Goal: Task Accomplishment & Management: Complete application form

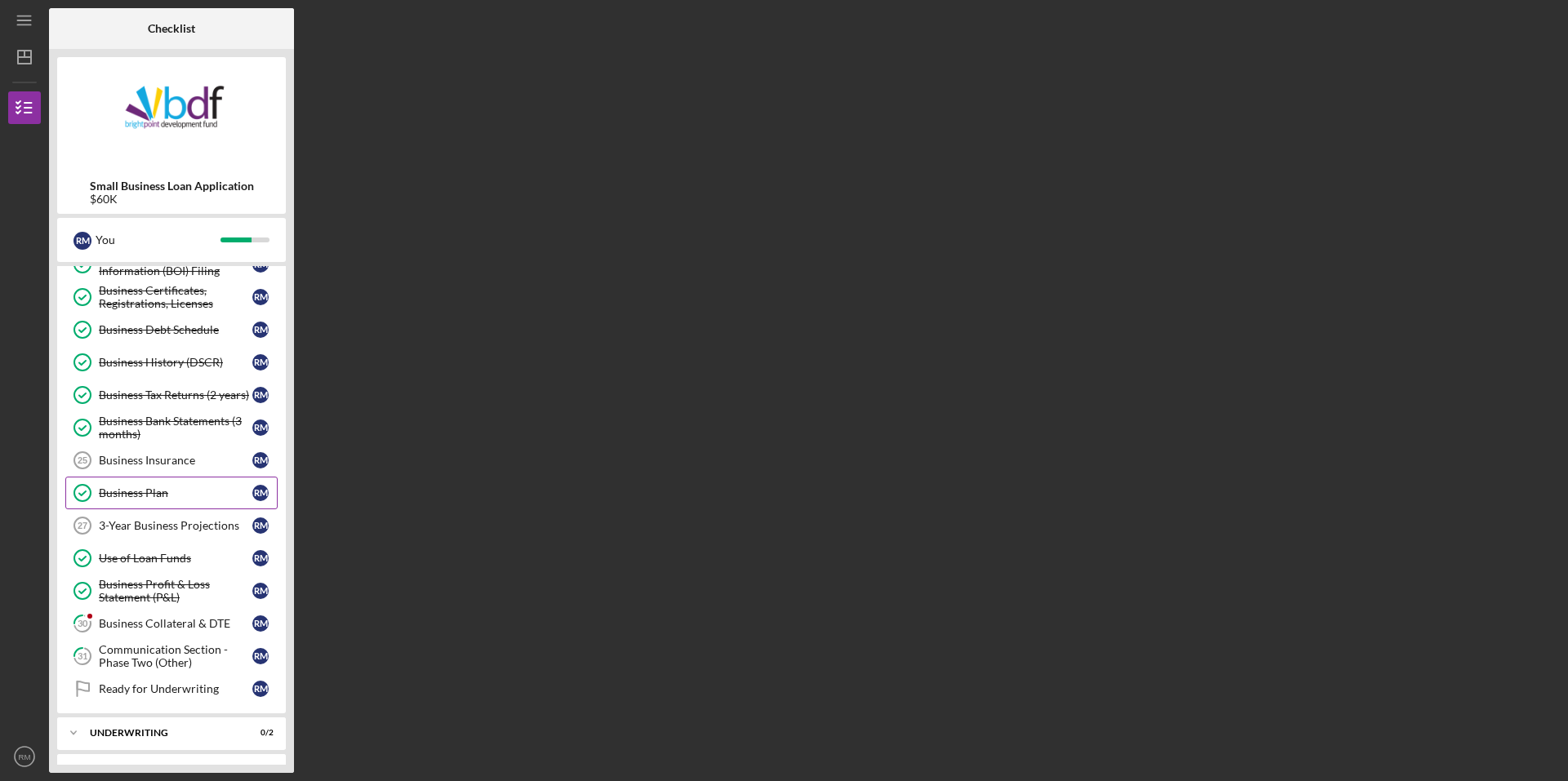
scroll to position [326, 0]
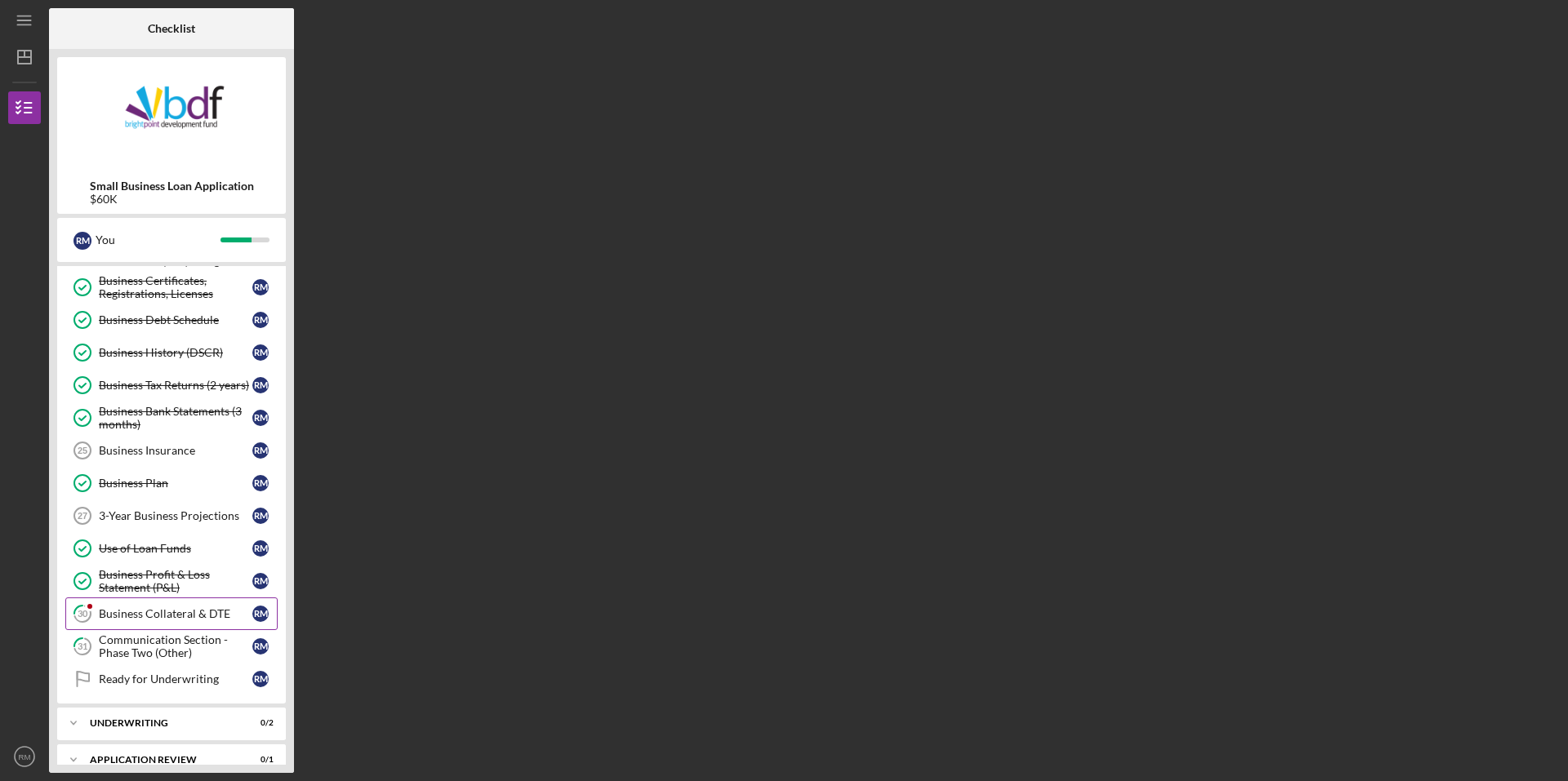
click at [161, 619] on div "Business Collateral & DTE" at bounding box center [176, 613] width 153 height 13
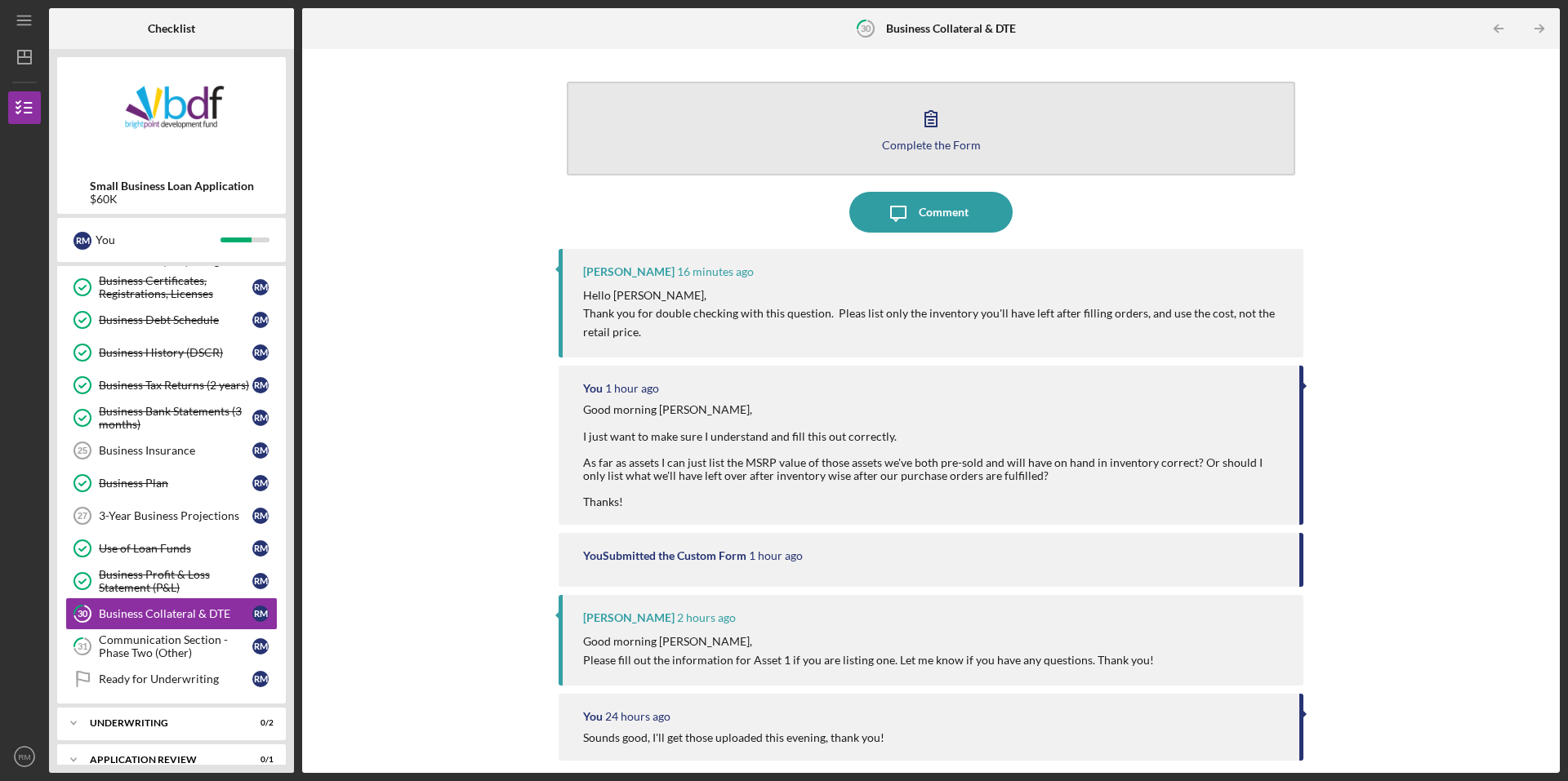
click at [925, 107] on icon "button" at bounding box center [930, 118] width 41 height 41
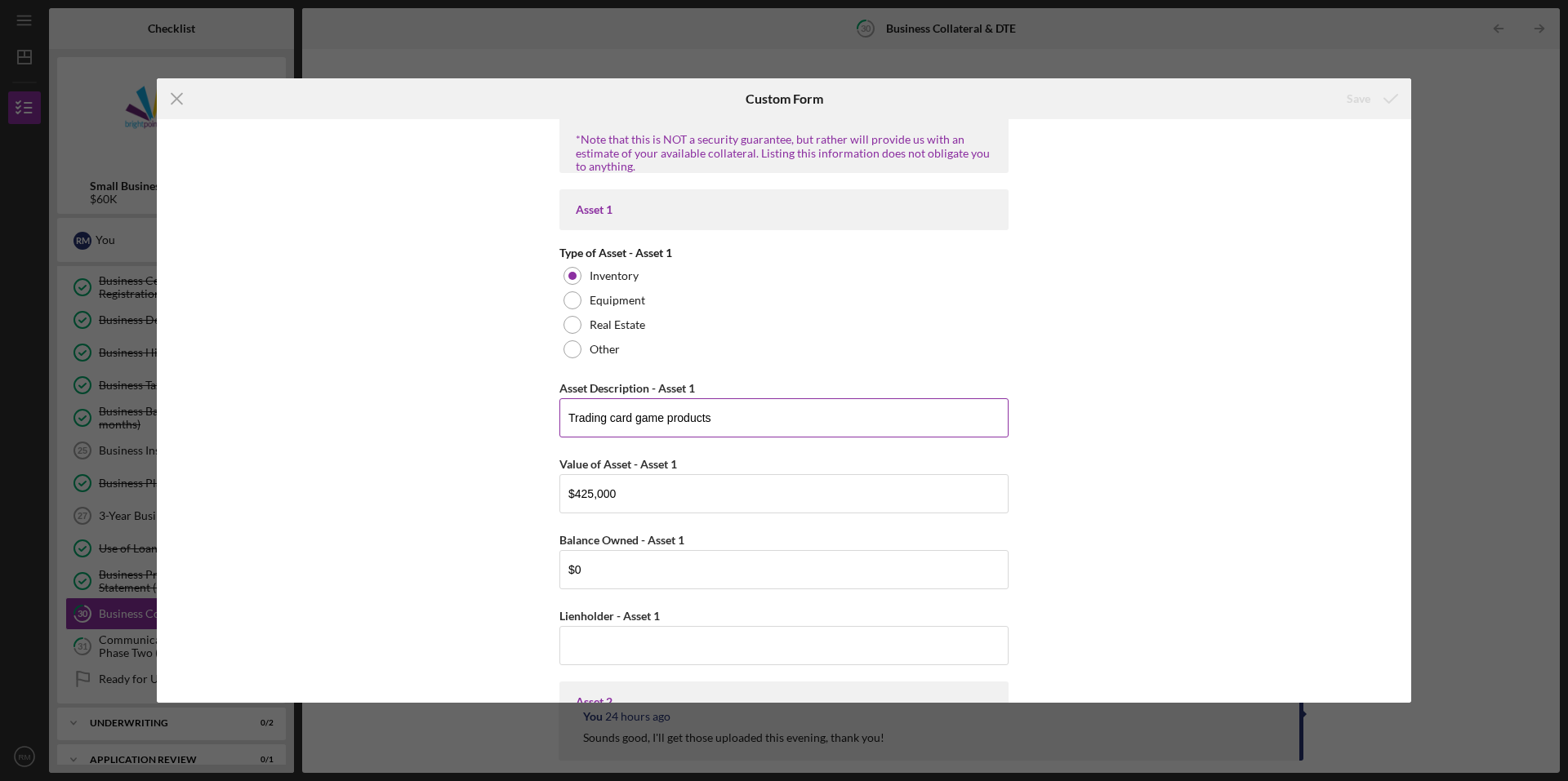
scroll to position [408, 0]
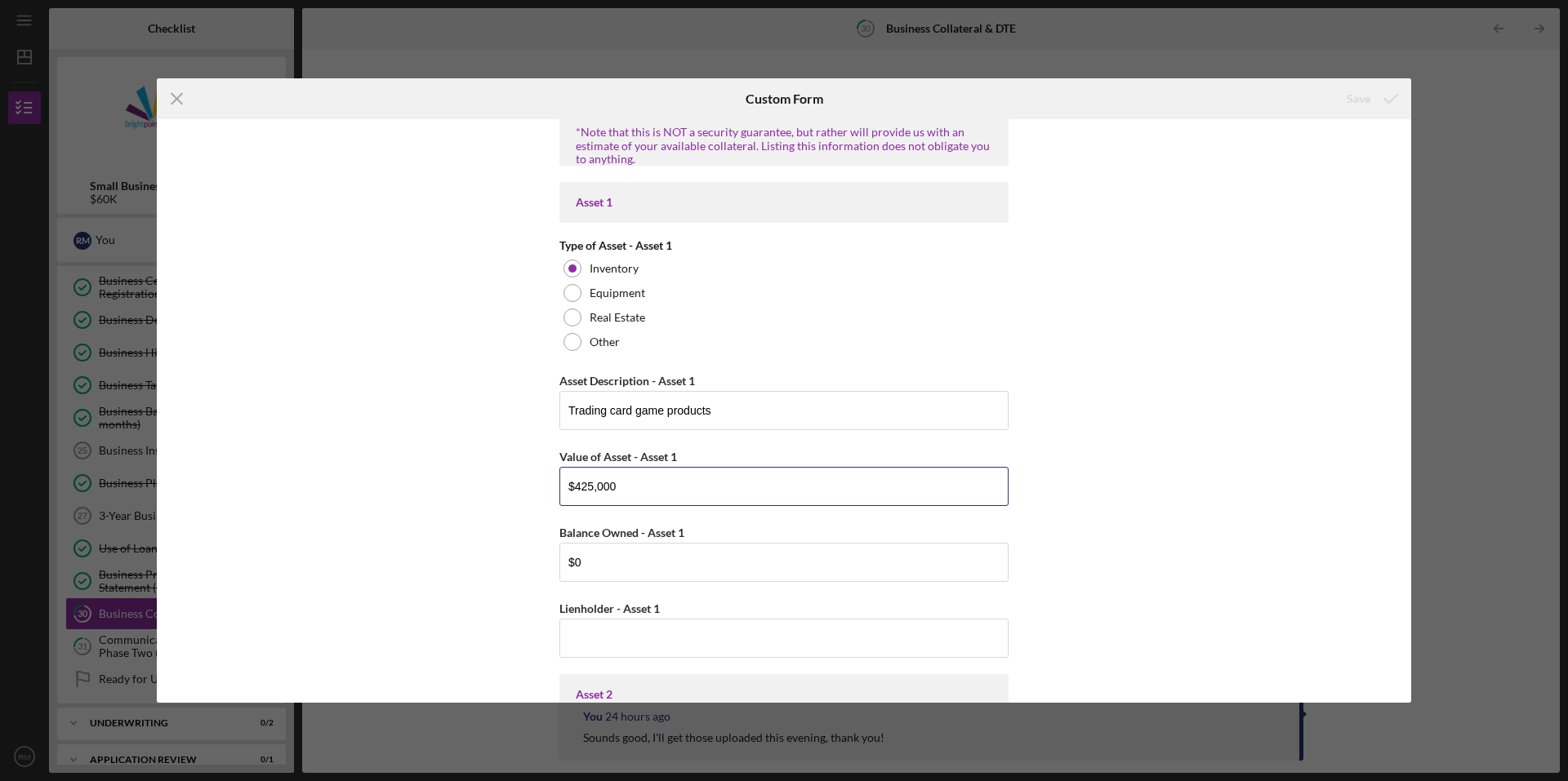
drag, startPoint x: 636, startPoint y: 482, endPoint x: 456, endPoint y: 478, distance: 180.0
click at [456, 479] on div "Business Cash on Hand Cash in Checking and Savings $39,052 Accounts Receivable …" at bounding box center [783, 411] width 1254 height 584
type input "$53,700"
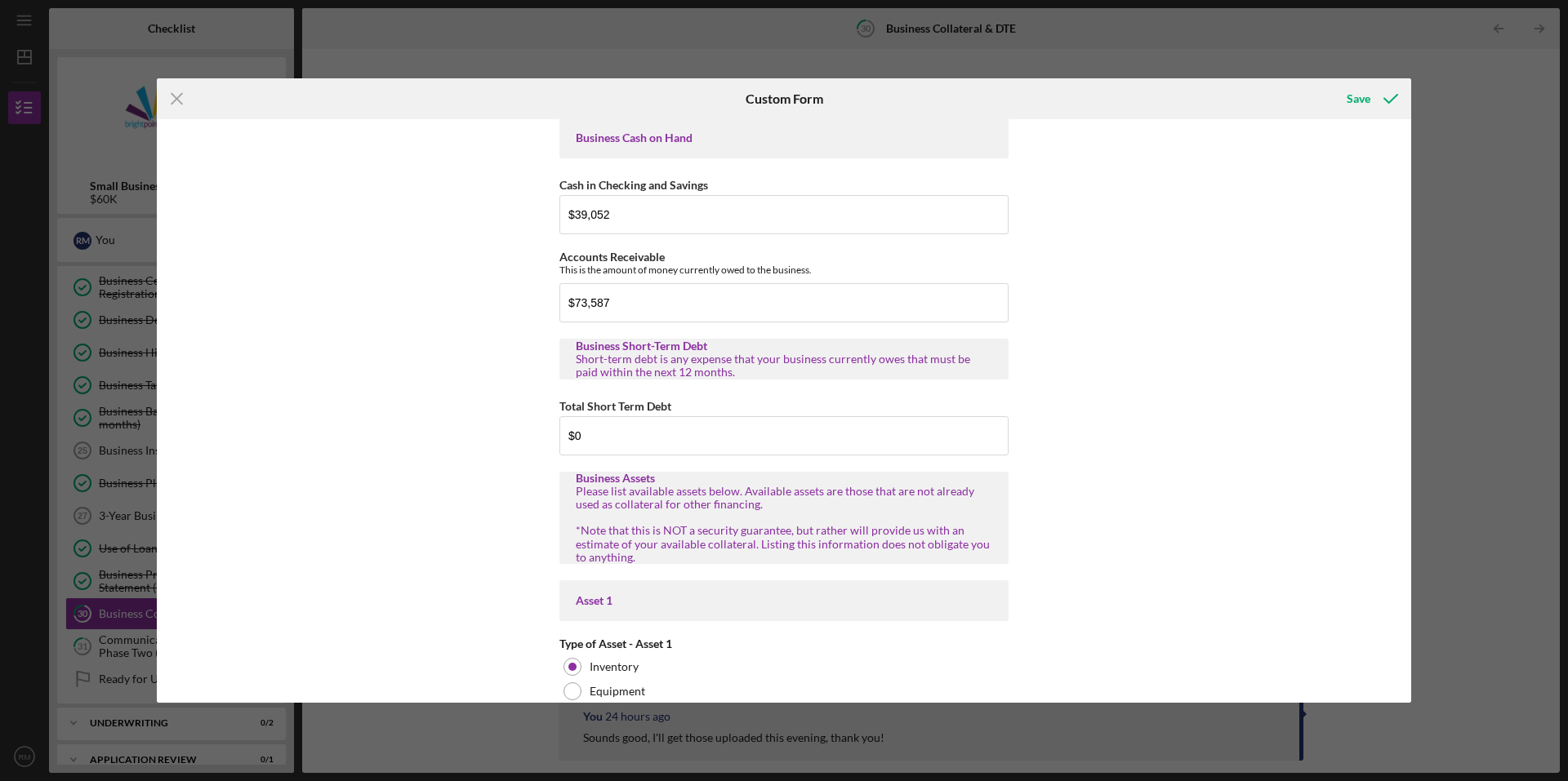
scroll to position [0, 0]
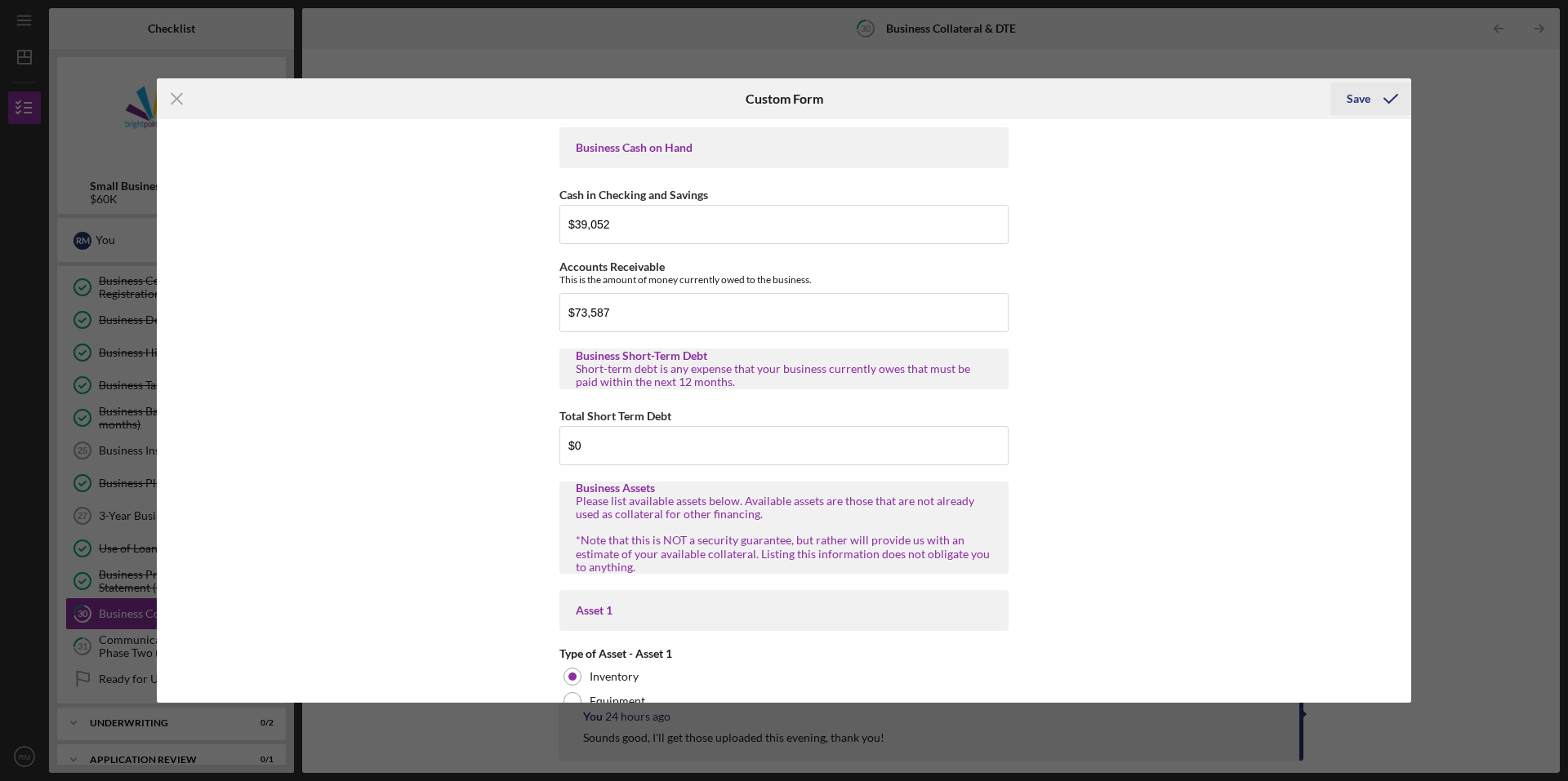
click at [1359, 98] on div "Save" at bounding box center [1357, 99] width 23 height 33
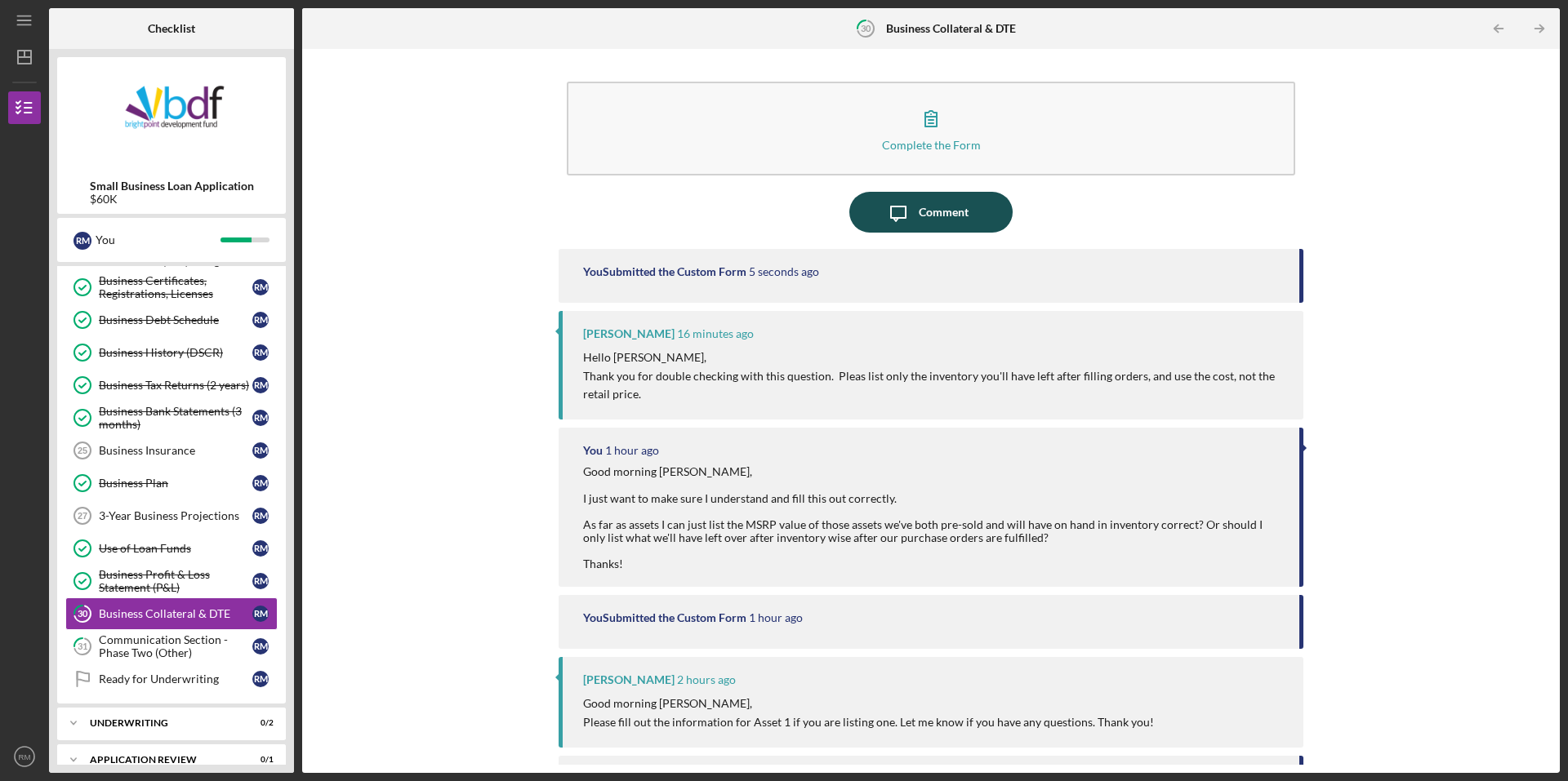
click at [922, 221] on div "Comment" at bounding box center [943, 212] width 50 height 41
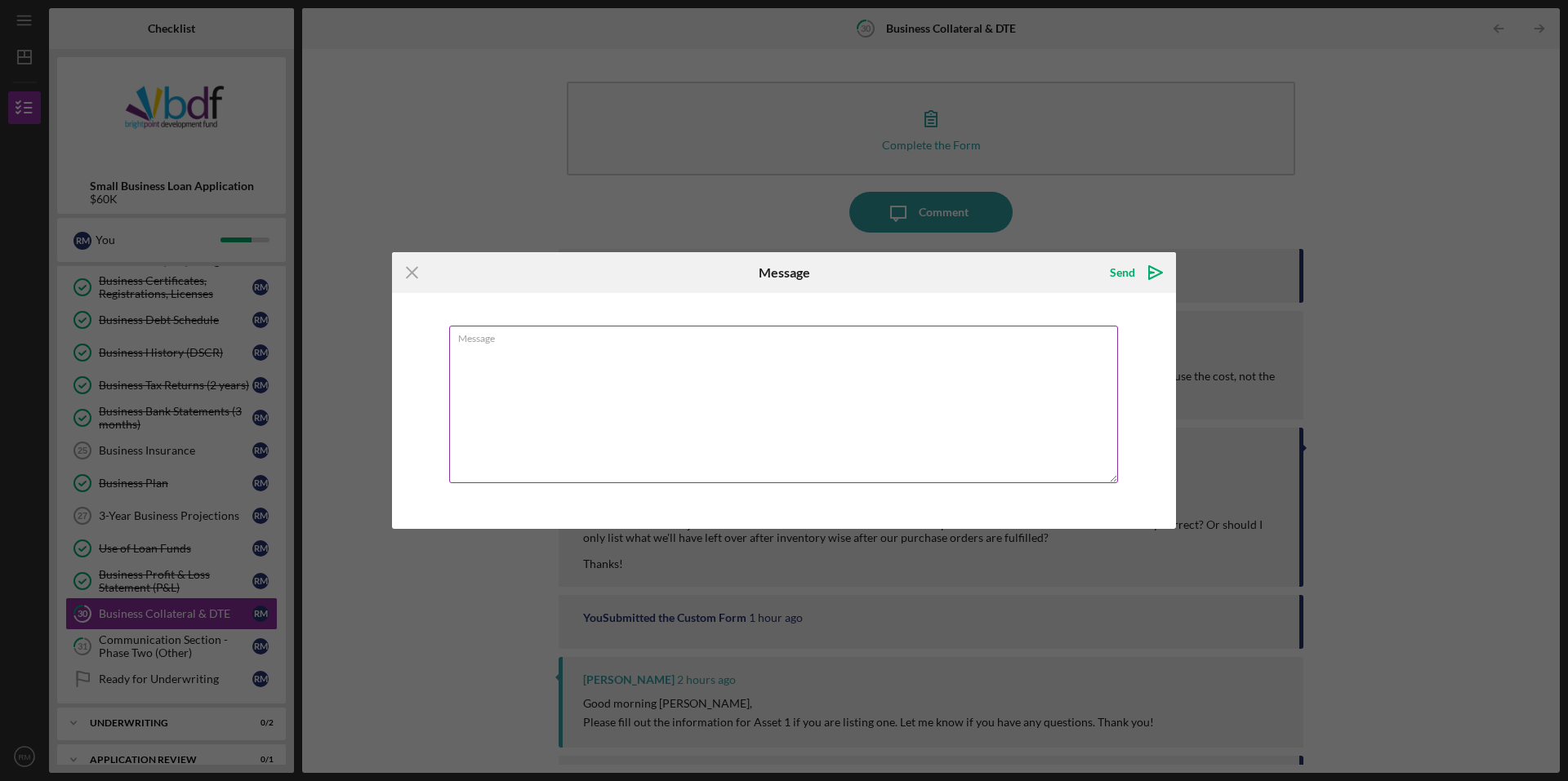
click at [542, 378] on textarea "Message" at bounding box center [783, 404] width 669 height 157
type textarea "Updated to reflect cost vs MSRP now. Thanks!"
click at [1129, 267] on div "Send" at bounding box center [1122, 273] width 25 height 33
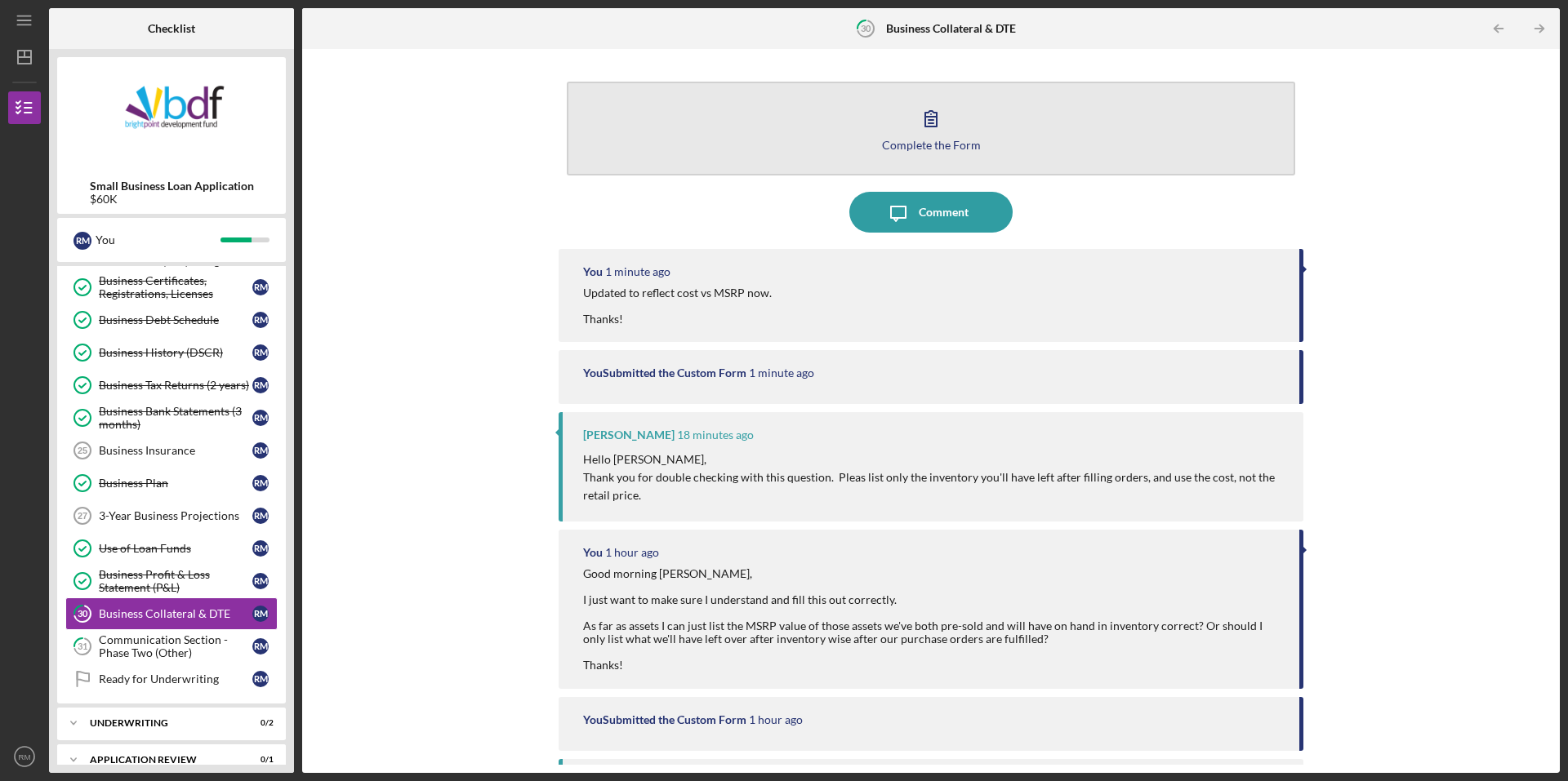
click at [928, 112] on icon "button" at bounding box center [930, 118] width 41 height 41
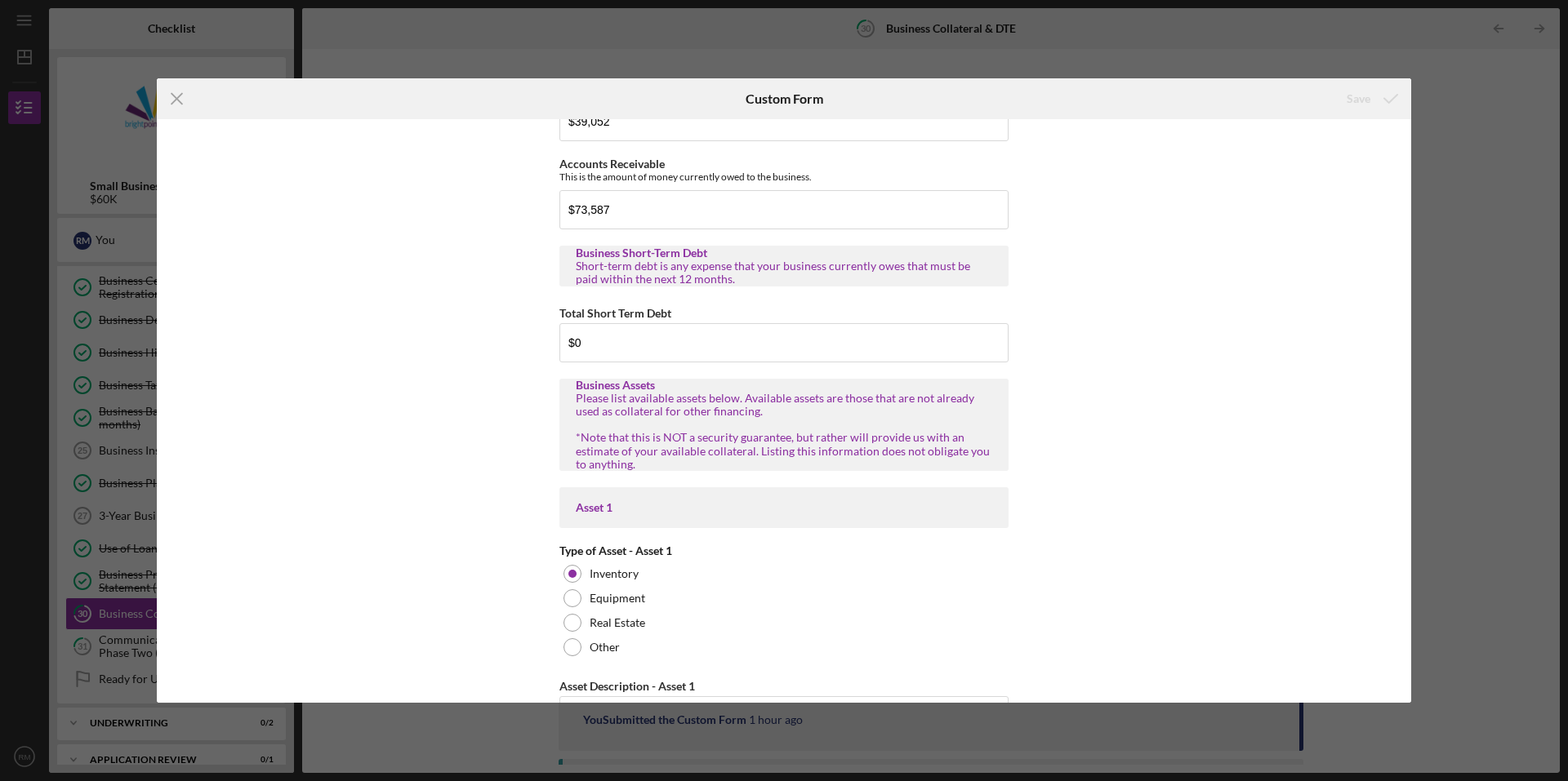
scroll to position [245, 0]
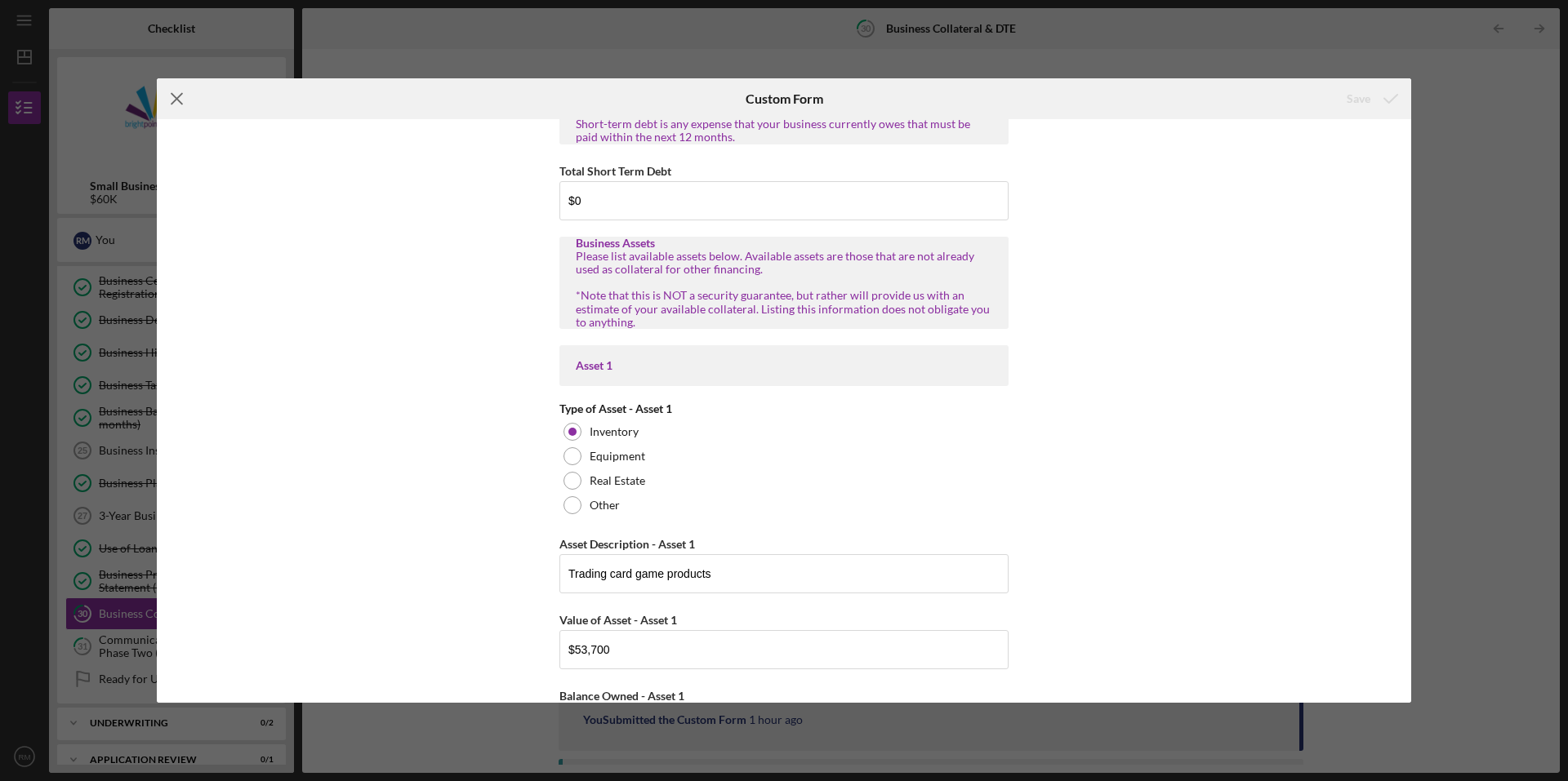
click at [174, 101] on line at bounding box center [177, 98] width 10 height 10
